Goal: Task Accomplishment & Management: Manage account settings

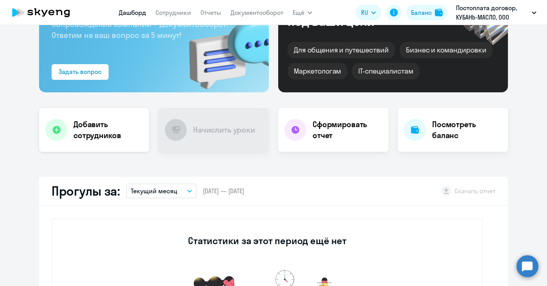
click at [62, 127] on div at bounding box center [56, 130] width 22 height 22
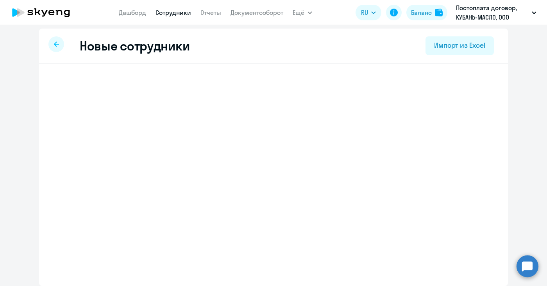
scroll to position [3, 0]
select select "english_adult_not_native_speaker"
select select "3"
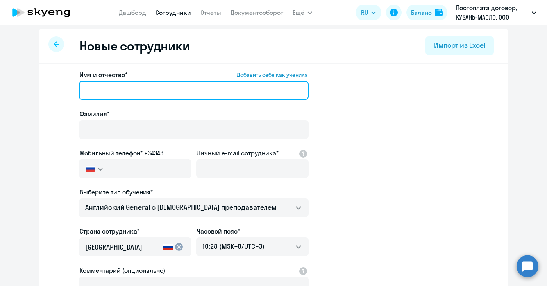
click at [103, 88] on input "Имя и отчество* Добавить себя как ученика" at bounding box center [194, 90] width 230 height 19
type input "О"
type input "р"
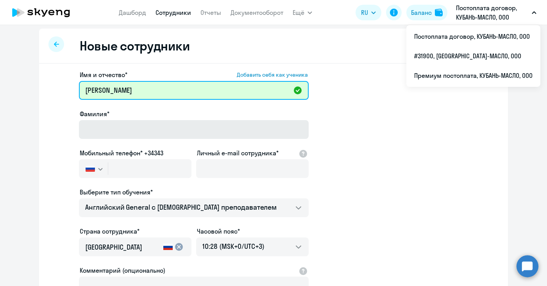
type input "[PERSON_NAME]"
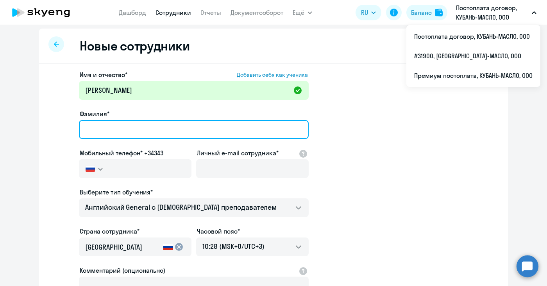
click at [97, 128] on input "Фамилия*" at bounding box center [194, 129] width 230 height 19
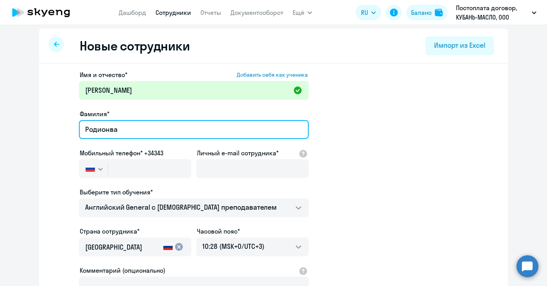
click at [105, 129] on input "Родионва" at bounding box center [194, 129] width 230 height 19
type input "[PERSON_NAME]"
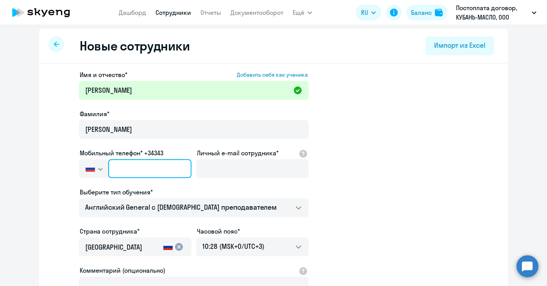
click at [114, 165] on input "text" at bounding box center [149, 168] width 83 height 19
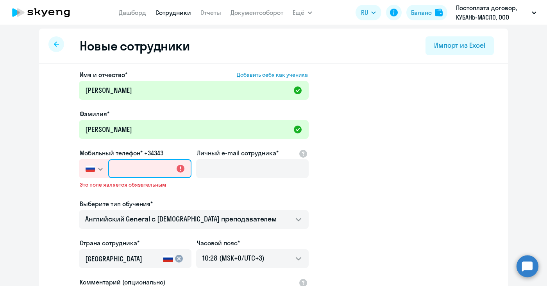
paste input "[PHONE_NUMBER]"
type input "[PHONE_NUMBER]"
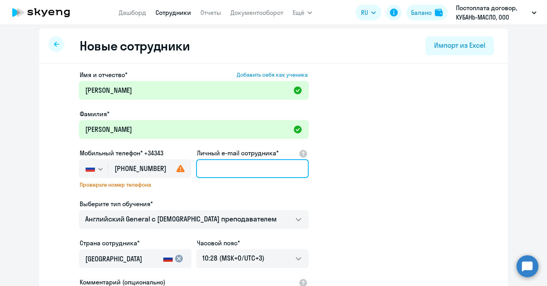
paste input "[EMAIL_ADDRESS][DOMAIN_NAME]"
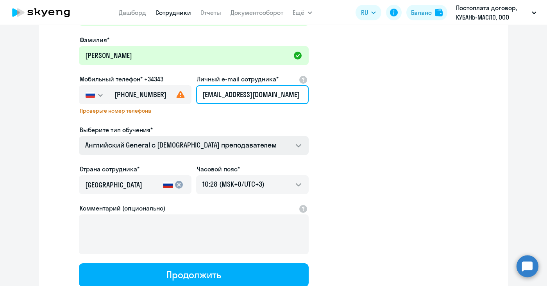
scroll to position [81, 0]
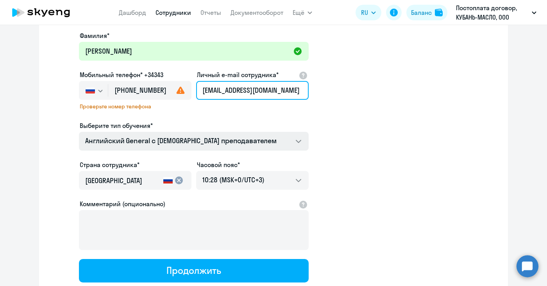
type input "[EMAIL_ADDRESS][DOMAIN_NAME]"
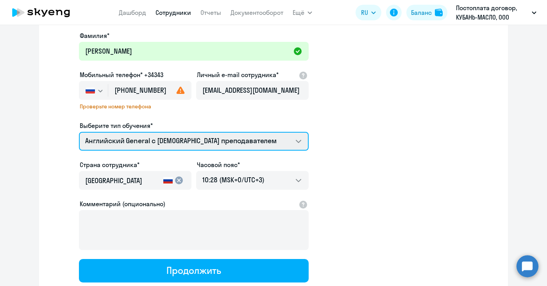
click at [297, 140] on select "Английский General с русскоговорящим преподавателем Английский General с англог…" at bounding box center [194, 141] width 230 height 19
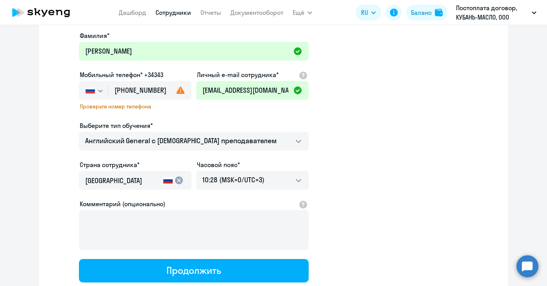
click at [348, 169] on app-new-student-form "Имя и отчество* Добавить себя как ученика Виктория Александровна Фамилия* Родио…" at bounding box center [274, 137] width 444 height 290
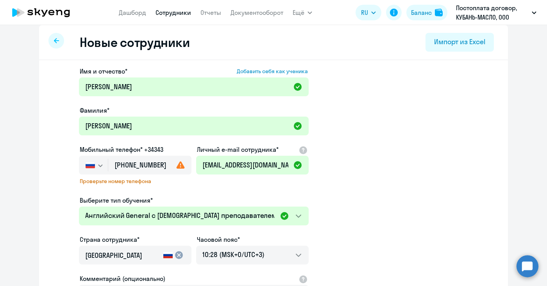
scroll to position [0, 0]
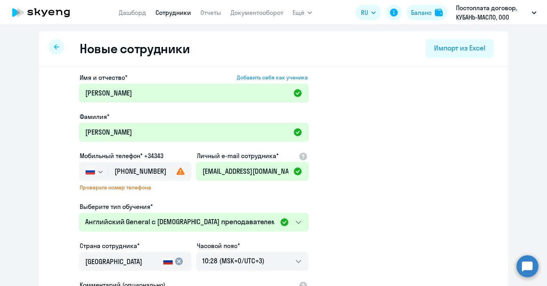
click at [177, 172] on use at bounding box center [181, 170] width 8 height 7
click at [102, 186] on span "Проверьте номер телефона" at bounding box center [135, 187] width 111 height 7
drag, startPoint x: 130, startPoint y: 187, endPoint x: 124, endPoint y: 186, distance: 6.0
click at [129, 187] on span "Проверьте номер телефона" at bounding box center [135, 187] width 111 height 7
click at [98, 172] on icon "button" at bounding box center [100, 171] width 5 height 3
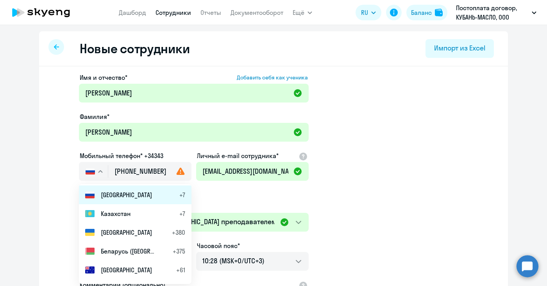
click at [114, 194] on span "[GEOGRAPHIC_DATA]" at bounding box center [126, 194] width 51 height 9
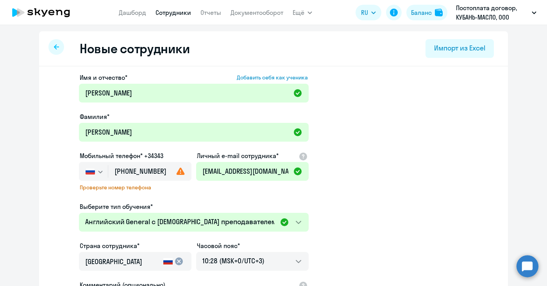
click at [178, 171] on icon at bounding box center [180, 170] width 9 height 9
drag, startPoint x: 114, startPoint y: 170, endPoint x: 163, endPoint y: 168, distance: 49.3
click at [163, 168] on input "[PHONE_NUMBER]" at bounding box center [149, 171] width 83 height 19
click at [198, 193] on div "Имя и отчество* Добавить себя как ученика Виктория Александровна Фамилия* Родио…" at bounding box center [194, 218] width 230 height 290
click at [161, 172] on input "[PHONE_NUMBER]" at bounding box center [149, 171] width 83 height 19
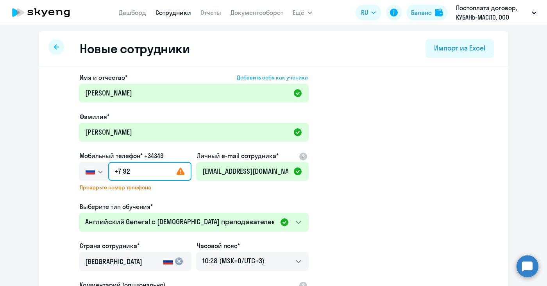
type input "+7 9"
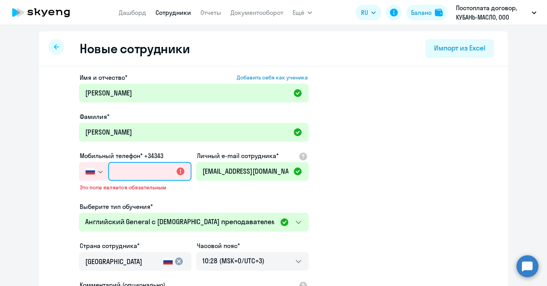
paste input "[PHONE_NUMBER]"
type input "[PHONE_NUMBER]"
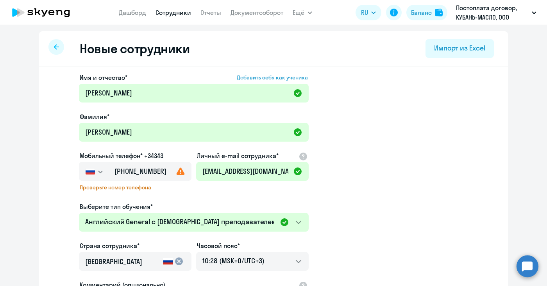
click at [177, 172] on use at bounding box center [181, 170] width 8 height 7
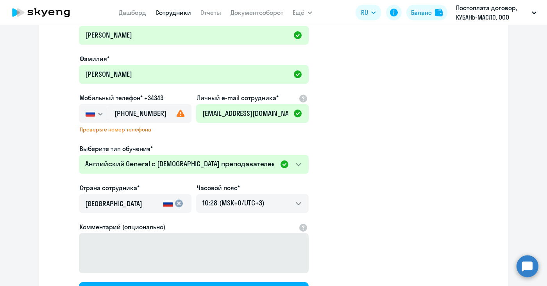
scroll to position [135, 0]
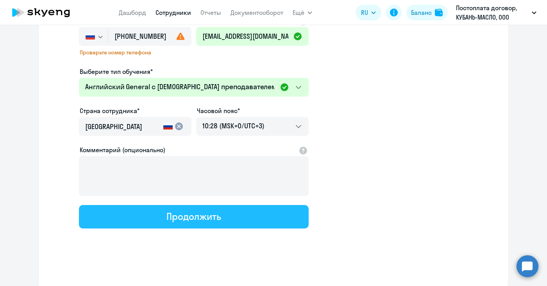
click at [213, 220] on div "Продолжить" at bounding box center [193, 216] width 54 height 13
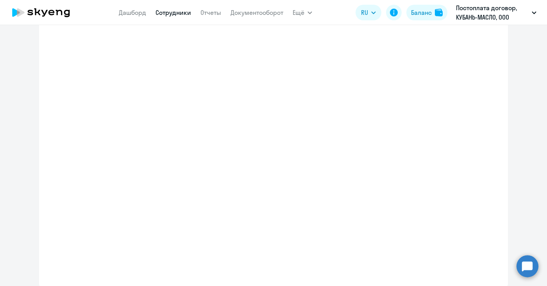
select select "english_adult_not_native_speaker"
select select "3"
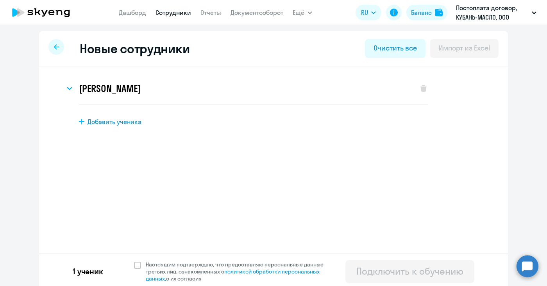
scroll to position [3, 0]
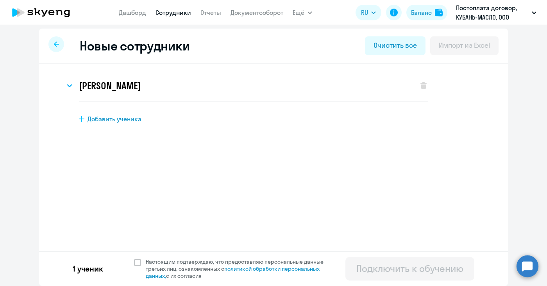
click at [383, 272] on div "Подключить к обучению" at bounding box center [409, 268] width 107 height 13
click at [134, 261] on span at bounding box center [137, 262] width 7 height 7
click at [134, 258] on input "Настоящим подтверждаю, что предоставляю персональные данные третьих лиц, ознако…" at bounding box center [134, 258] width 0 height 0
checkbox input "true"
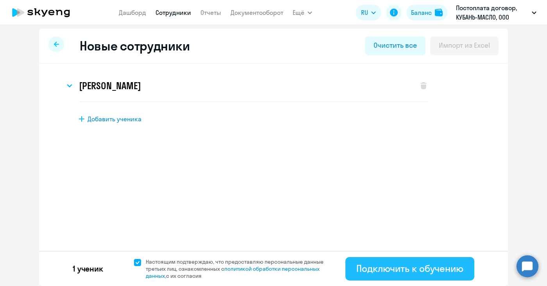
click at [401, 269] on div "Подключить к обучению" at bounding box center [409, 268] width 107 height 13
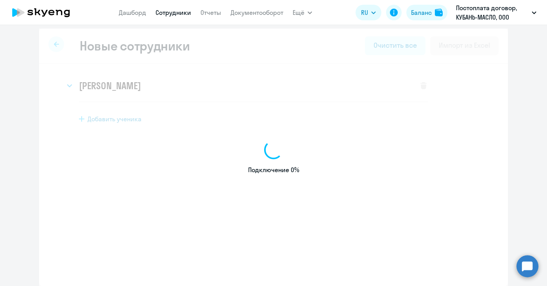
select select "english_adult_not_native_speaker"
select select "3"
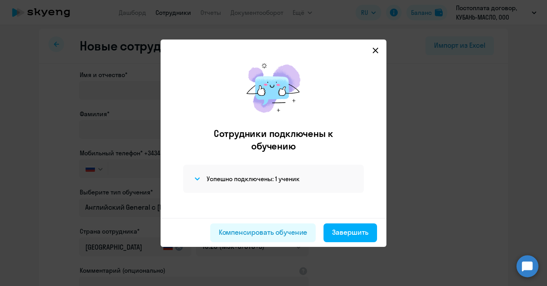
click at [378, 48] on icon at bounding box center [375, 49] width 5 height 5
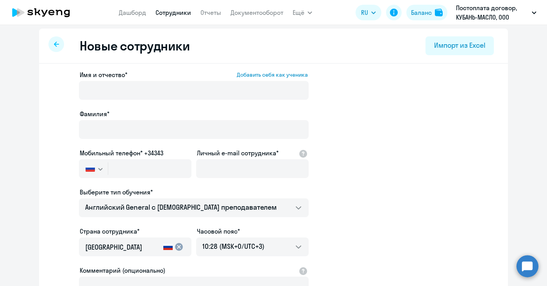
select select "30"
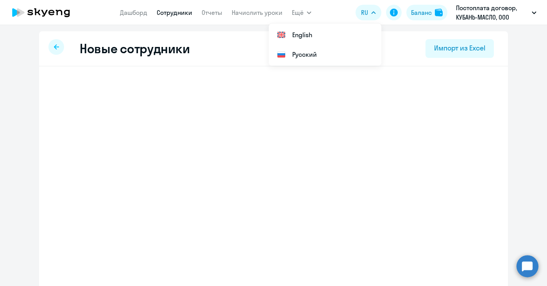
select select "english_adult_not_native_speaker"
select select "3"
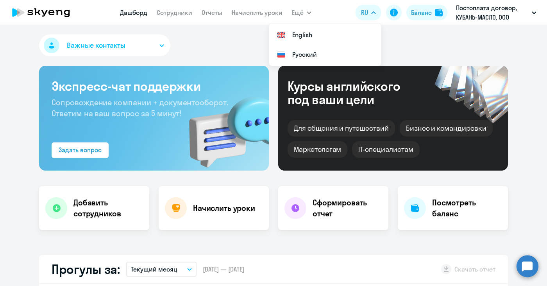
select select "30"
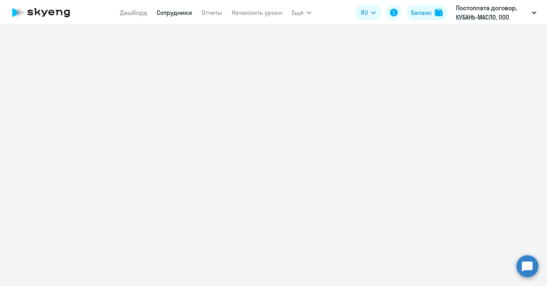
click at [172, 13] on link "Сотрудники" at bounding box center [175, 13] width 36 height 8
select select "30"
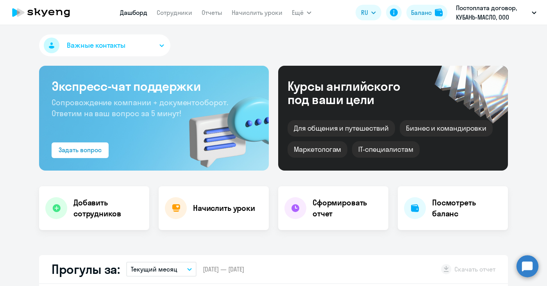
select select "30"
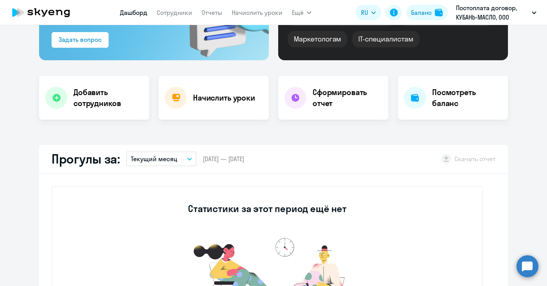
scroll to position [136, 0]
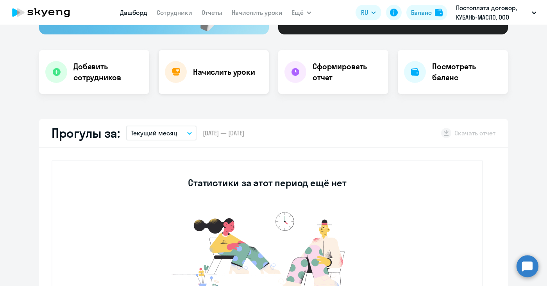
click at [227, 82] on div "Начислить уроки" at bounding box center [214, 72] width 110 height 44
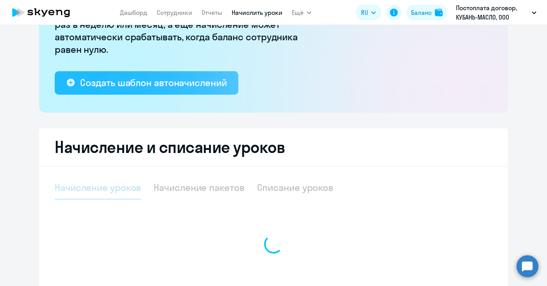
select select "10"
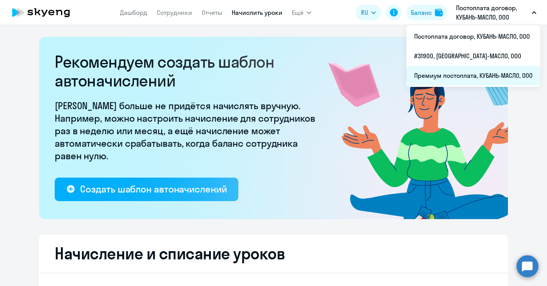
click at [502, 76] on li "Премиум постоплата, КУБАНЬ-МАСЛО, ООО" at bounding box center [473, 76] width 134 height 20
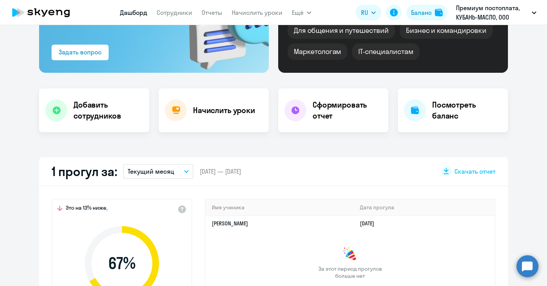
select select "30"
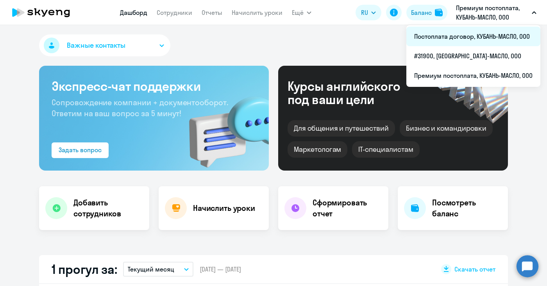
click at [477, 32] on li "Постоплата договор, КУБАНЬ-МАСЛО, ООО" at bounding box center [473, 37] width 134 height 20
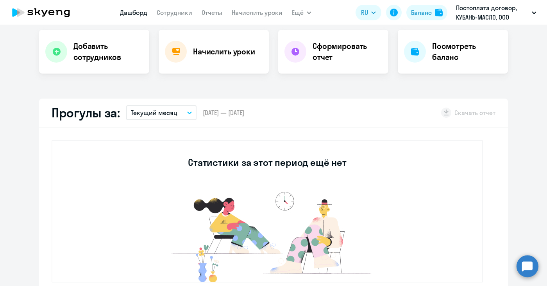
select select "30"
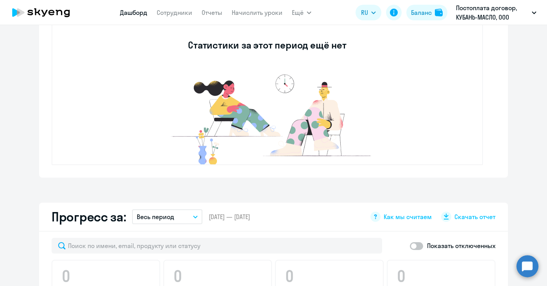
scroll to position [430, 0]
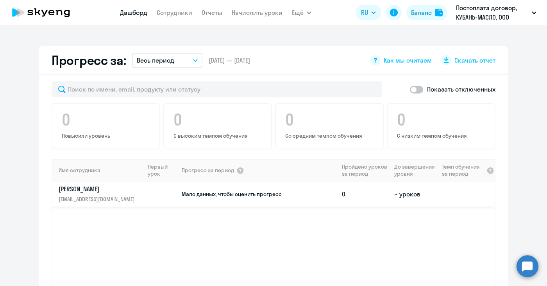
click at [92, 190] on p "[PERSON_NAME]" at bounding box center [99, 188] width 80 height 9
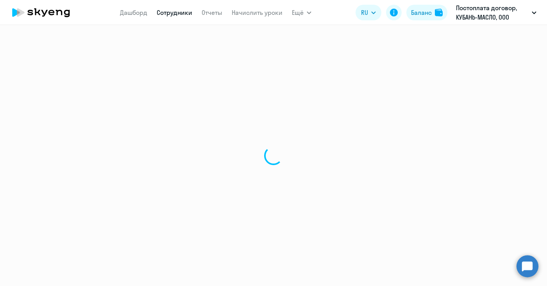
select select "english"
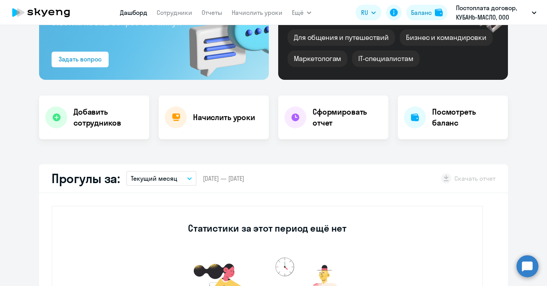
select select "30"
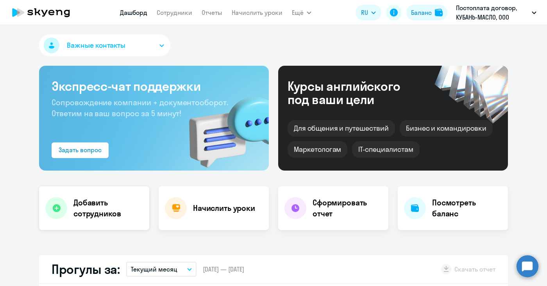
click at [103, 209] on h4 "Добавить сотрудников" at bounding box center [108, 208] width 70 height 22
select select "english_adult_not_native_speaker"
select select "3"
select select "30"
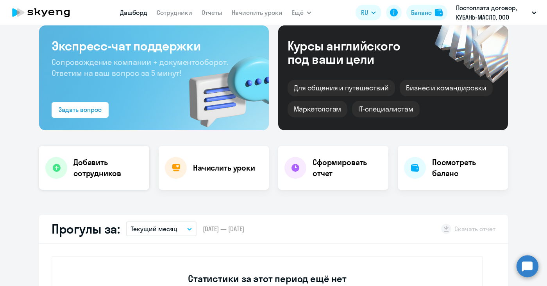
scroll to position [78, 0]
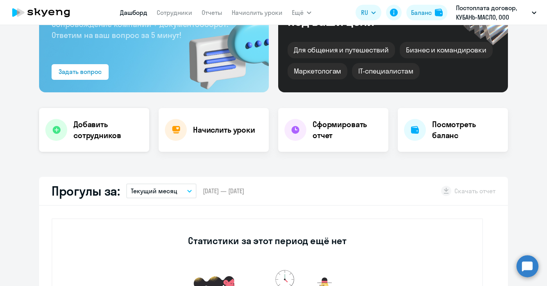
click at [54, 131] on icon at bounding box center [56, 130] width 8 height 8
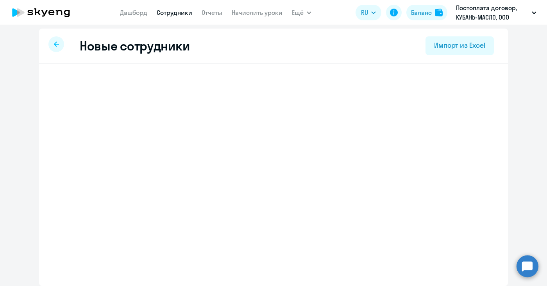
select select "english_adult_not_native_speaker"
select select "3"
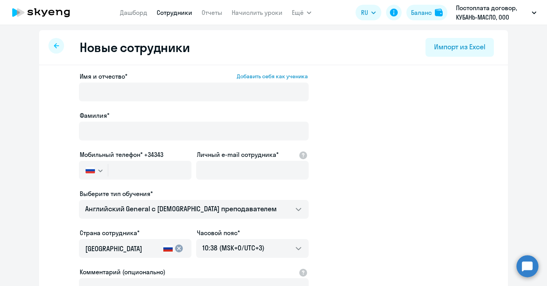
scroll to position [0, 0]
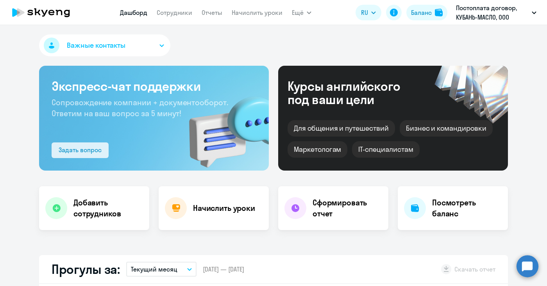
select select "30"
click at [85, 151] on div "Задать вопрос" at bounding box center [80, 149] width 43 height 9
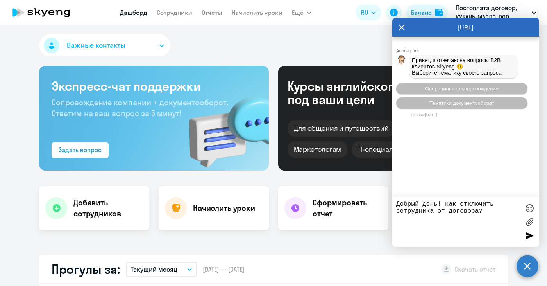
type textarea "Добрый день! как отключить сотрудника от договора?"
click at [526, 235] on div at bounding box center [530, 235] width 12 height 12
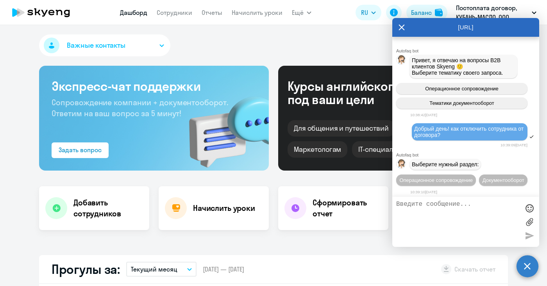
scroll to position [20, 0]
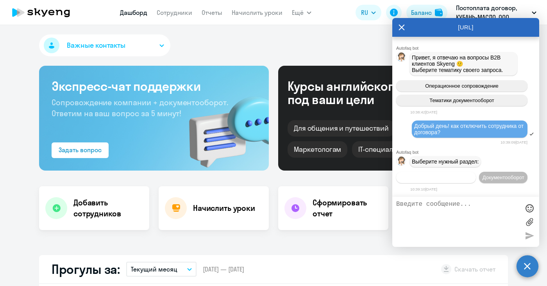
click at [473, 174] on span "Операционное сопровождение" at bounding box center [435, 177] width 73 height 6
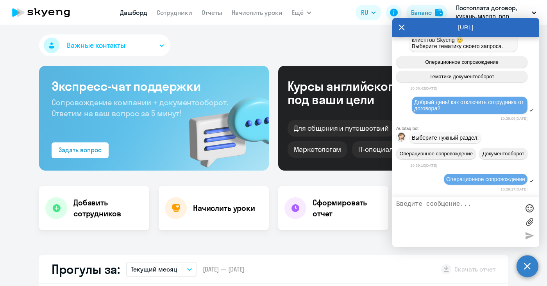
scroll to position [92, 0]
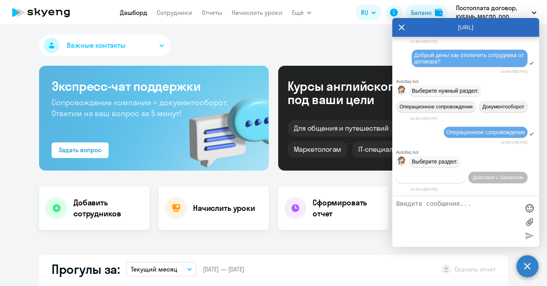
click at [451, 177] on span "Действия по сотрудникам" at bounding box center [431, 177] width 61 height 6
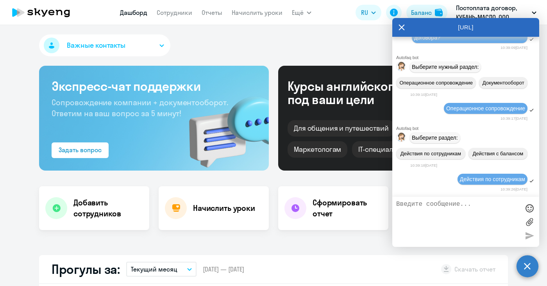
scroll to position [209, 0]
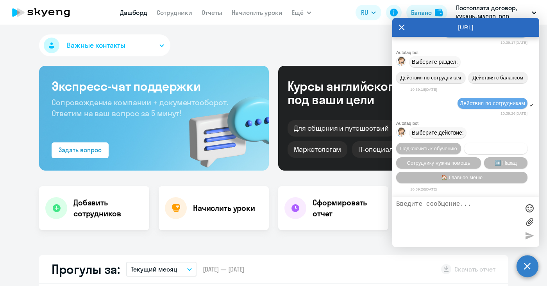
click at [476, 147] on span "Отключить от обучения" at bounding box center [495, 148] width 55 height 6
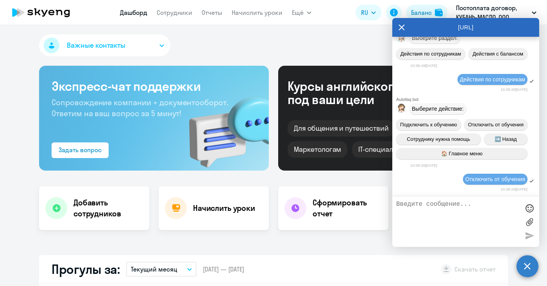
scroll to position [311, 0]
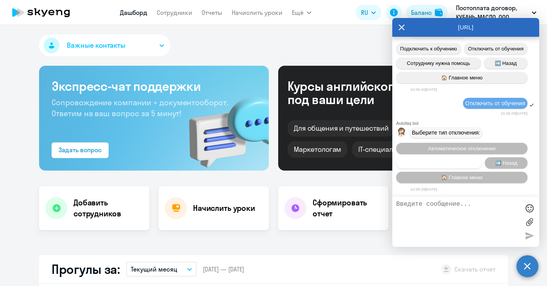
click at [422, 157] on button "Запланировать отключение" at bounding box center [439, 162] width 86 height 11
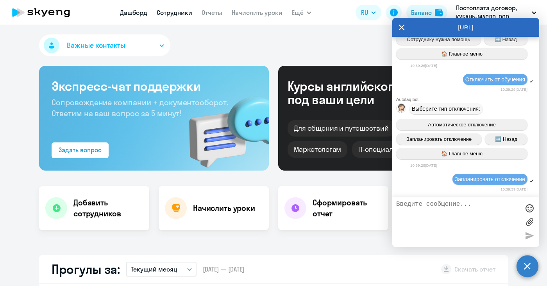
click at [176, 13] on link "Сотрудники" at bounding box center [175, 13] width 36 height 8
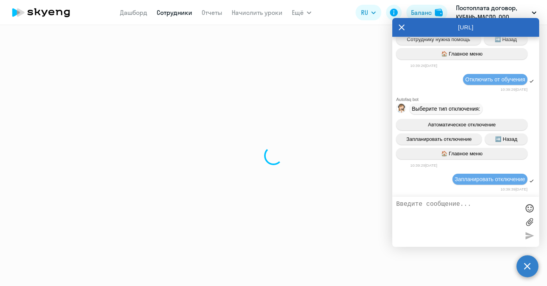
select select "30"
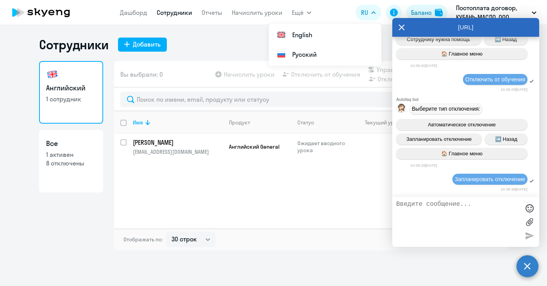
click at [401, 29] on icon at bounding box center [402, 27] width 6 height 19
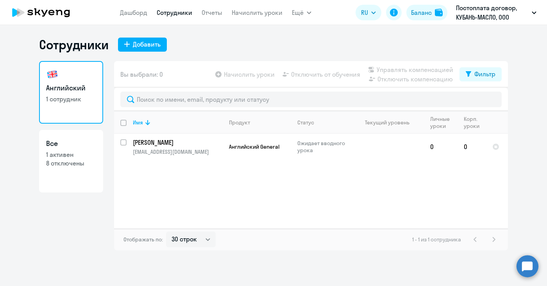
click at [61, 148] on link "Все 1 активен 8 отключены" at bounding box center [71, 161] width 64 height 63
select select "30"
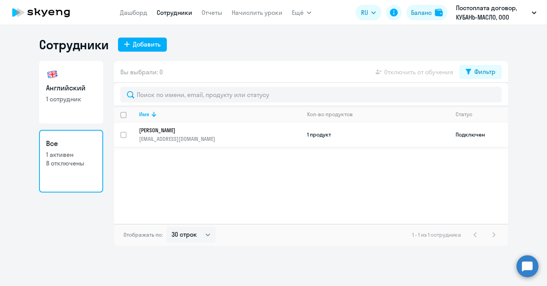
click at [125, 134] on input "select row 42995724" at bounding box center [128, 140] width 16 height 16
checkbox input "true"
click at [407, 162] on div "Имя Кол-во продуктов Статус [PERSON_NAME] [PERSON_NAME][EMAIL_ADDRESS][DOMAIN_N…" at bounding box center [311, 164] width 394 height 117
click at [419, 70] on span "Отключить от обучения" at bounding box center [418, 71] width 69 height 9
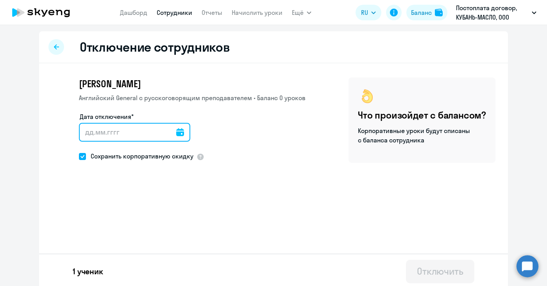
click at [86, 132] on input "Дата отключения*" at bounding box center [134, 132] width 111 height 19
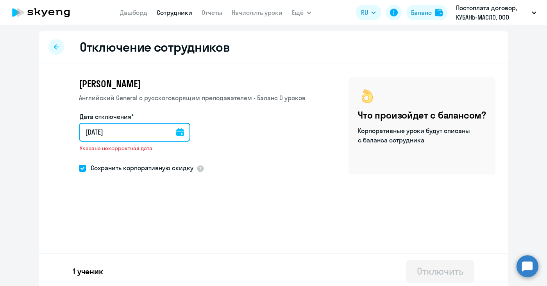
type input "[DATE]"
click at [87, 132] on input "[DATE]" at bounding box center [136, 132] width 114 height 19
type input "11.02.025"
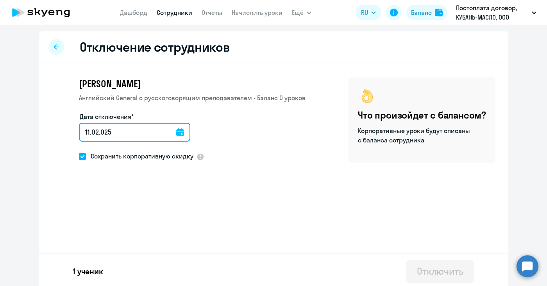
type input "[DATE]"
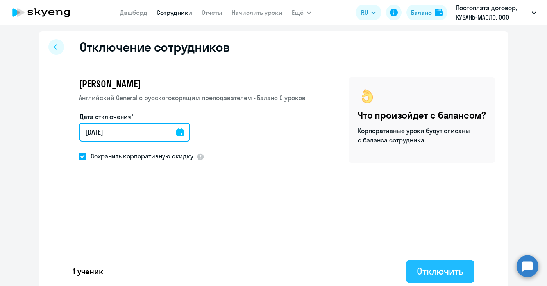
type input "[DATE]"
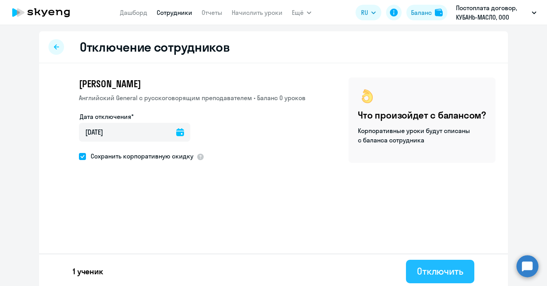
click at [445, 272] on div "Отключить" at bounding box center [440, 271] width 46 height 13
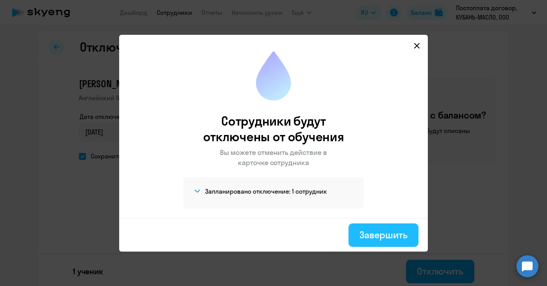
click at [392, 234] on div "Завершить" at bounding box center [383, 234] width 48 height 13
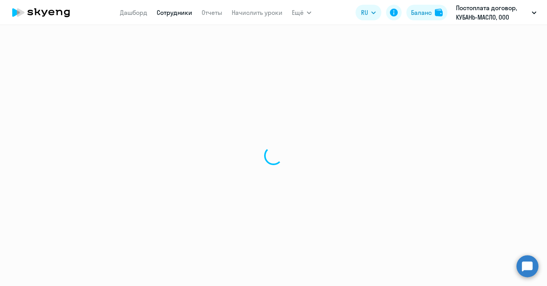
select select "30"
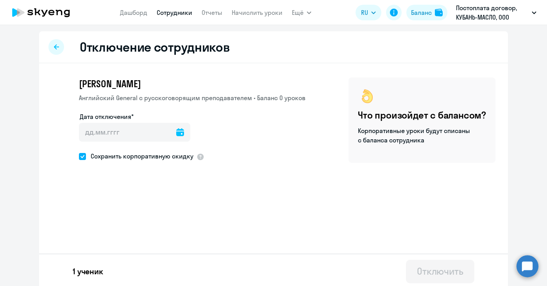
select select "30"
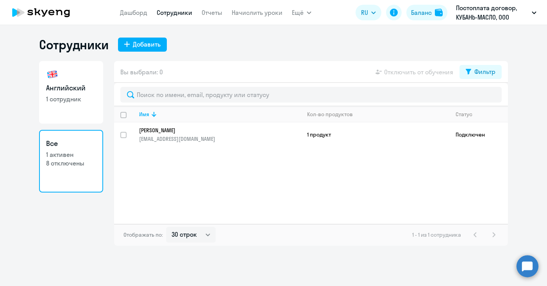
select select "30"
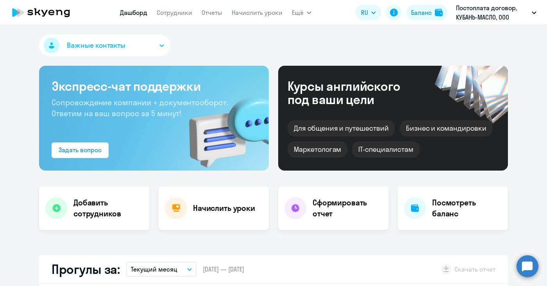
select select "30"
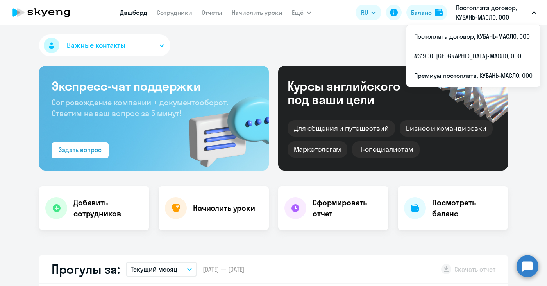
click at [535, 13] on icon "button" at bounding box center [534, 13] width 4 height 2
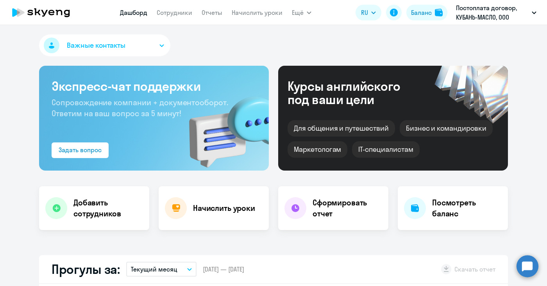
click at [531, 13] on button "Постоплата договор, КУБАНЬ-МАСЛО, ООО" at bounding box center [496, 12] width 88 height 19
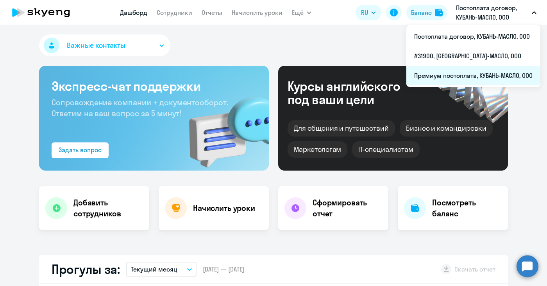
click at [473, 77] on li "Премиум постоплата, КУБАНЬ-МАСЛО, ООО" at bounding box center [473, 76] width 134 height 20
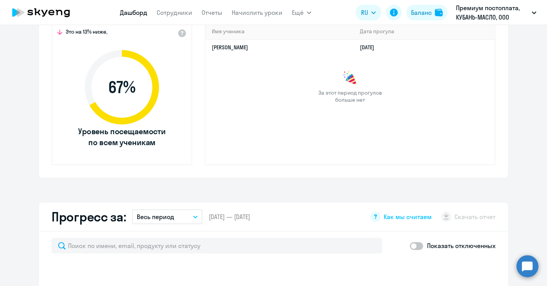
select select "30"
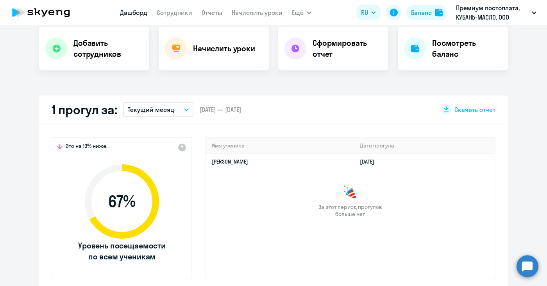
scroll to position [117, 0]
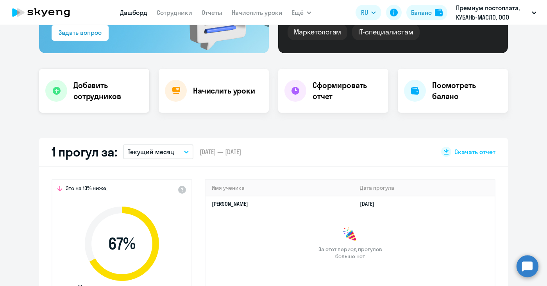
click at [109, 96] on h4 "Добавить сотрудников" at bounding box center [108, 91] width 70 height 22
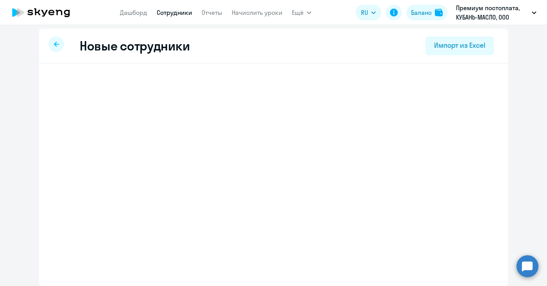
scroll to position [3, 0]
select select "english_adult_not_native_speaker"
select select "3"
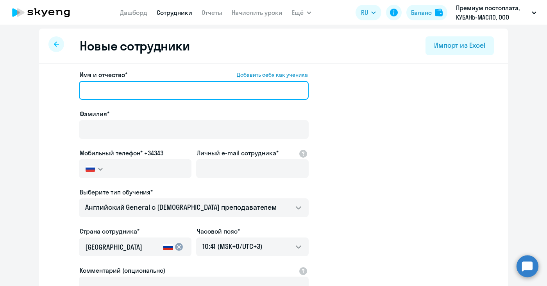
click at [108, 90] on input "Имя и отчество* Добавить себя как ученика" at bounding box center [194, 90] width 230 height 19
type input "Виктория"
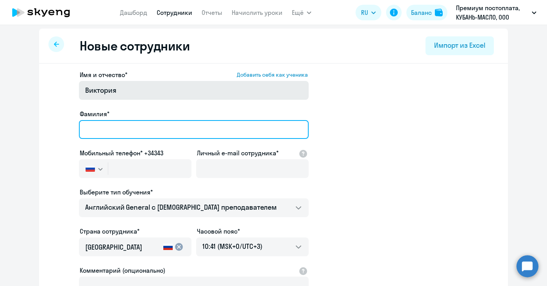
type input "[PERSON_NAME]"
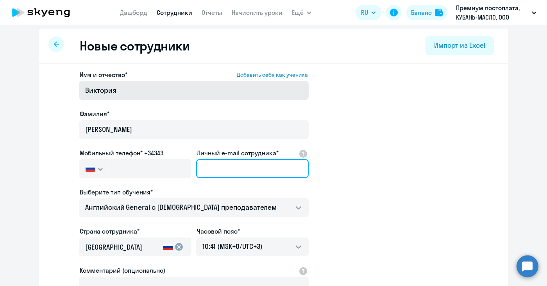
type input "[EMAIL_ADDRESS][DOMAIN_NAME]"
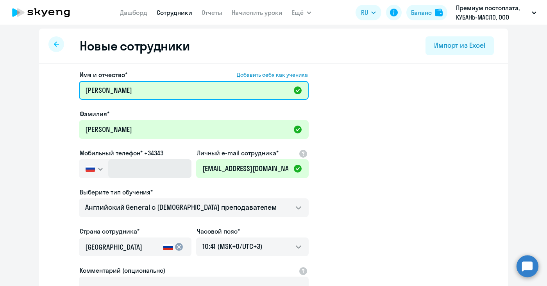
type input "[PERSON_NAME]"
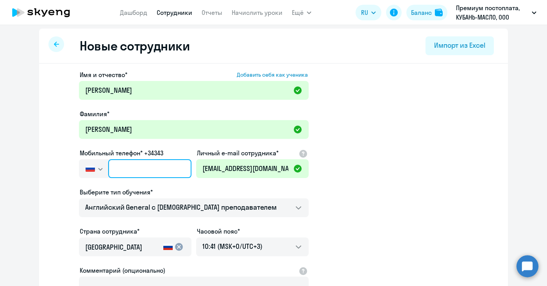
paste input "[PHONE_NUMBER]"
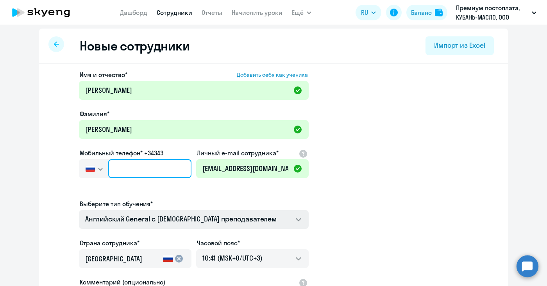
type input "[PHONE_NUMBER]"
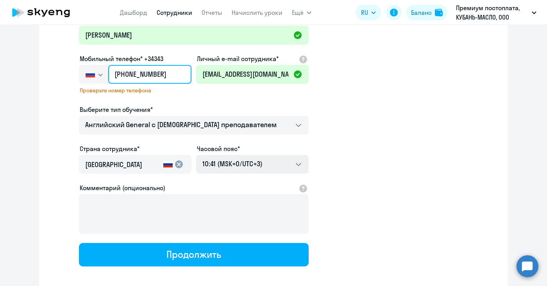
scroll to position [135, 0]
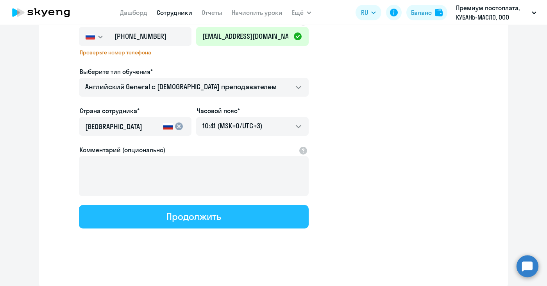
click at [195, 220] on div "Продолжить" at bounding box center [193, 216] width 54 height 13
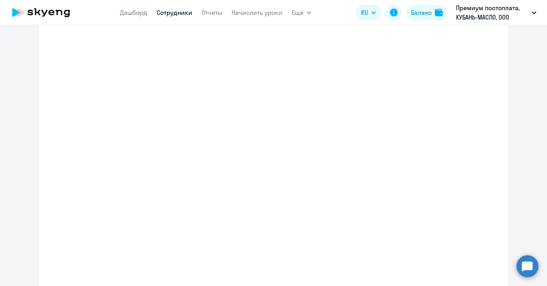
select select "english_adult_not_native_speaker"
select select "3"
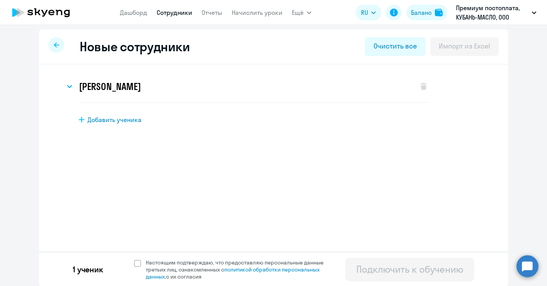
scroll to position [3, 0]
click at [134, 262] on span at bounding box center [137, 262] width 7 height 7
click at [134, 258] on input "Настоящим подтверждаю, что предоставляю персональные данные третьих лиц, ознако…" at bounding box center [134, 258] width 0 height 0
checkbox input "true"
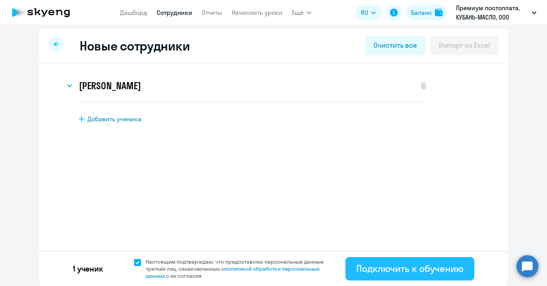
click at [442, 268] on div "Подключить к обучению" at bounding box center [409, 268] width 107 height 13
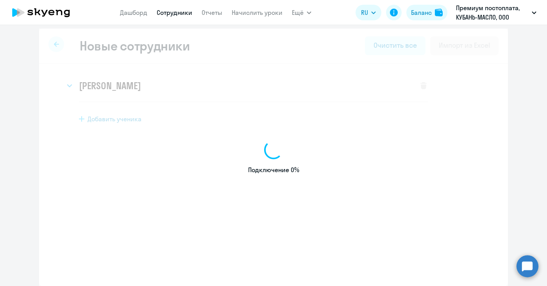
select select "english_adult_not_native_speaker"
select select "3"
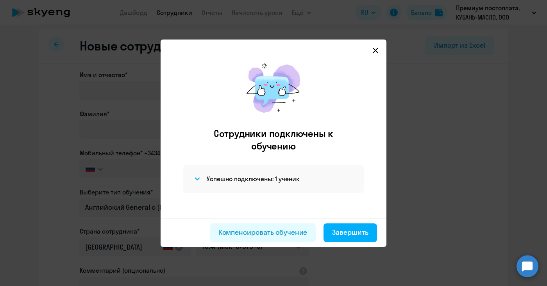
click at [376, 49] on icon at bounding box center [375, 49] width 5 height 5
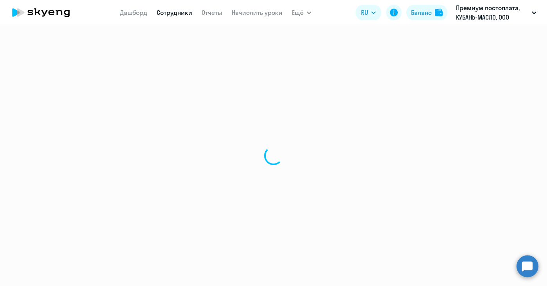
select select "30"
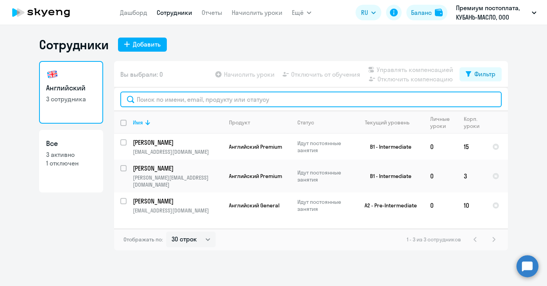
click at [153, 98] on input "text" at bounding box center [310, 99] width 381 height 16
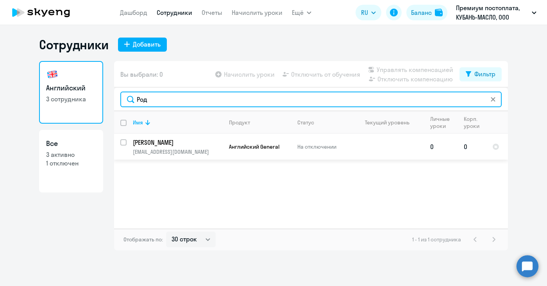
type input "Род"
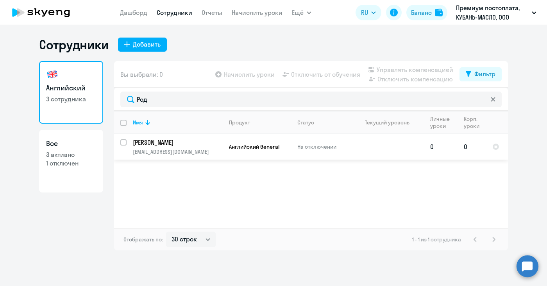
click at [125, 141] on input "select row 42995724" at bounding box center [128, 147] width 16 height 16
checkbox input "true"
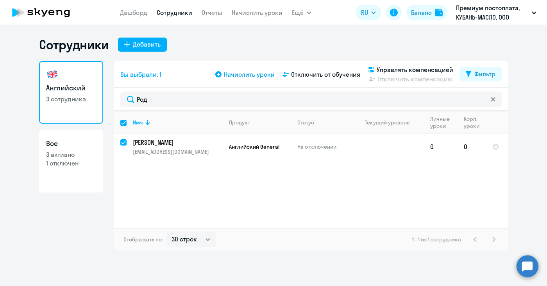
click at [229, 73] on span "Начислить уроки" at bounding box center [249, 74] width 51 height 9
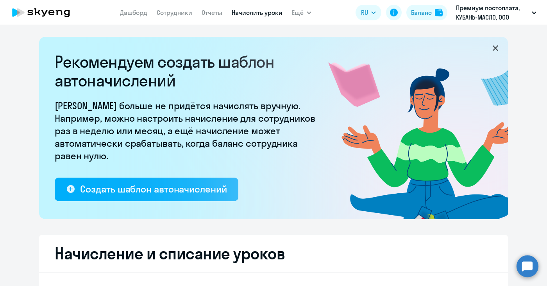
select select "10"
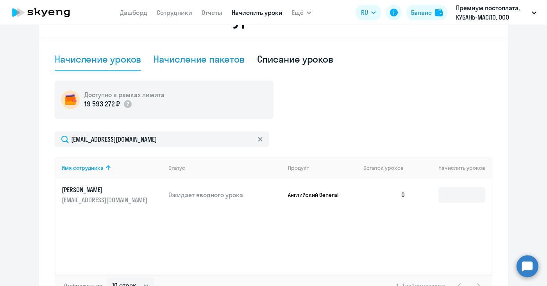
scroll to position [289, 0]
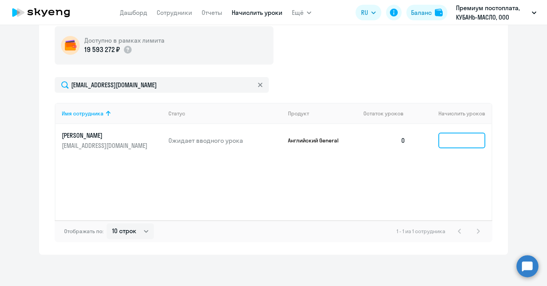
click at [458, 141] on input at bounding box center [461, 140] width 47 height 16
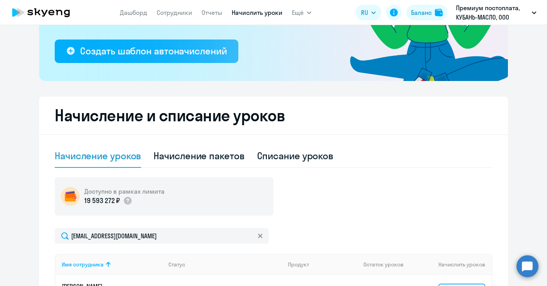
scroll to position [132, 0]
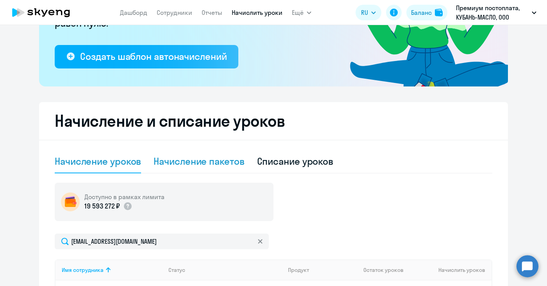
click at [216, 162] on div "Начисление пакетов" at bounding box center [199, 161] width 91 height 13
select select "10"
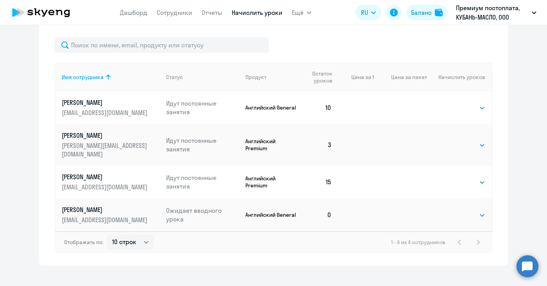
scroll to position [331, 0]
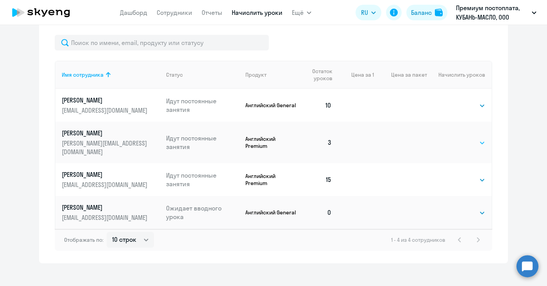
click at [479, 139] on select "Выбрать 4 8 16 32 64 96 128" at bounding box center [469, 142] width 32 height 9
select select "16"
click at [453, 138] on select "Выбрать 4 8 16 32 64 96 128" at bounding box center [469, 142] width 32 height 9
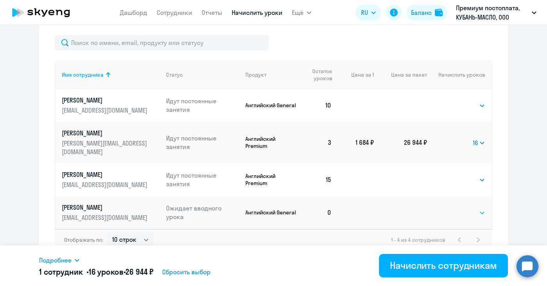
click at [479, 208] on select "Выбрать 4 8 16 32 64 96 128" at bounding box center [469, 212] width 32 height 9
click at [453, 208] on select "Выбрать 4 8 16 32 64 96 128" at bounding box center [469, 212] width 32 height 9
click at [478, 208] on select "Выбрать 4 8 16 32 64 96 128" at bounding box center [479, 212] width 13 height 9
select select "8"
click at [473, 208] on select "Выбрать 4 8 16 32 64 96 128" at bounding box center [479, 212] width 13 height 9
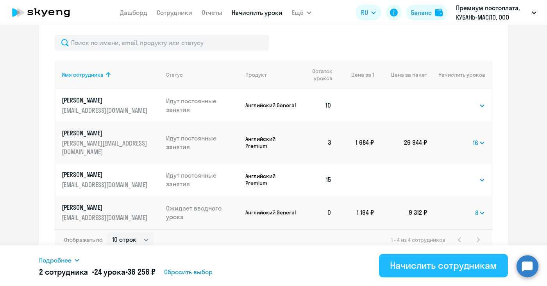
click at [455, 268] on div "Начислить сотрудникам" at bounding box center [443, 265] width 107 height 13
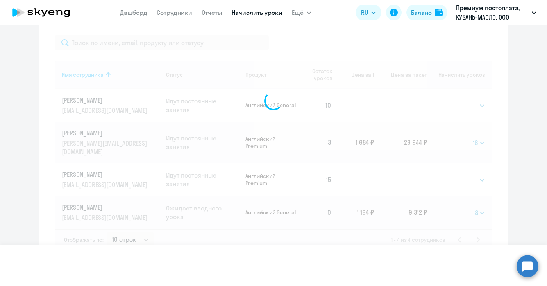
select select
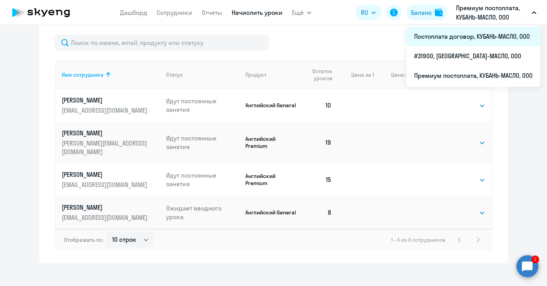
click at [474, 35] on li "Постоплата договор, КУБАНЬ-МАСЛО, ООО" at bounding box center [473, 37] width 134 height 20
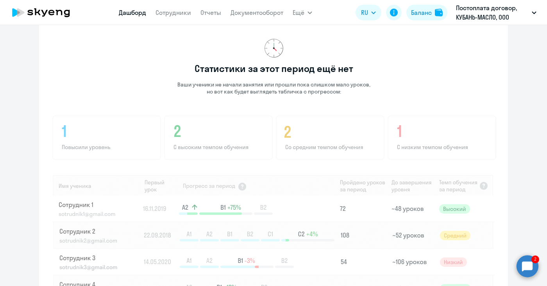
scroll to position [479, 0]
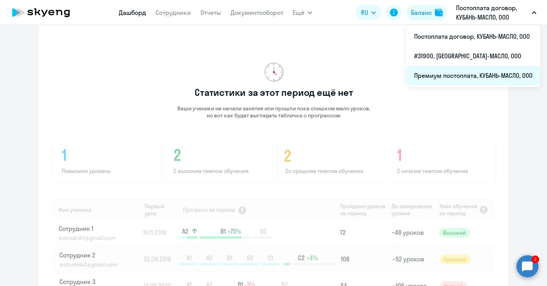
click at [464, 74] on li "Премиум постоплата, КУБАНЬ-МАСЛО, ООО" at bounding box center [473, 76] width 134 height 20
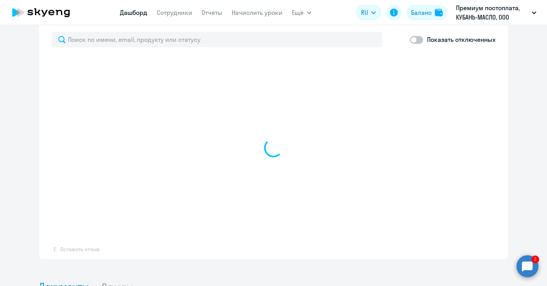
select select "30"
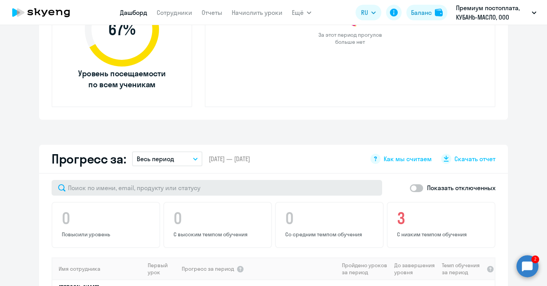
scroll to position [175, 0]
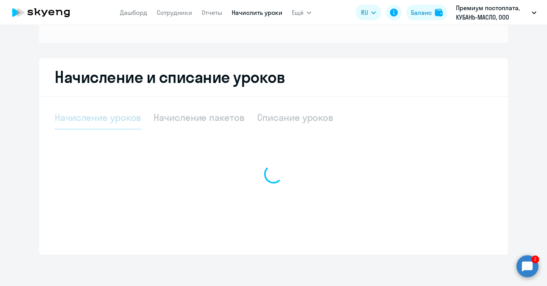
scroll to position [106, 0]
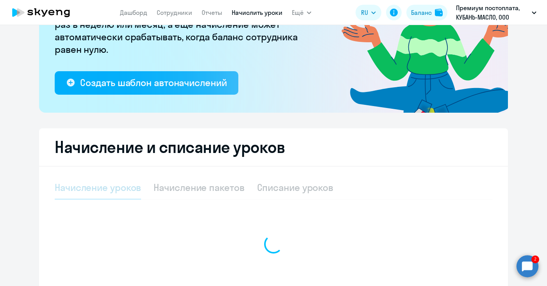
select select "10"
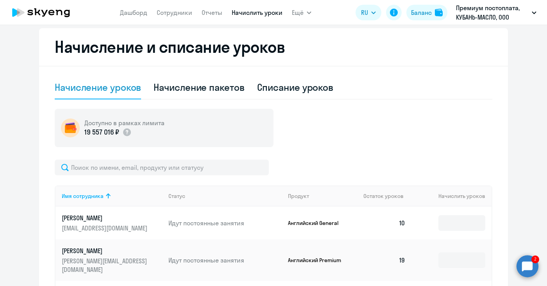
scroll to position [50, 0]
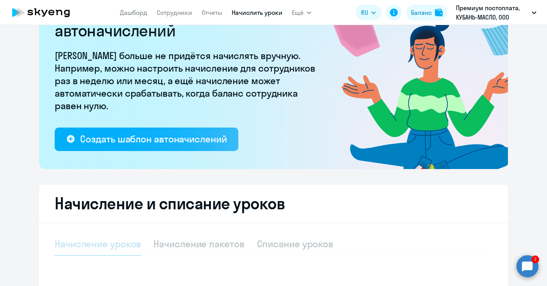
select select "10"
